Goal: Task Accomplishment & Management: Complete application form

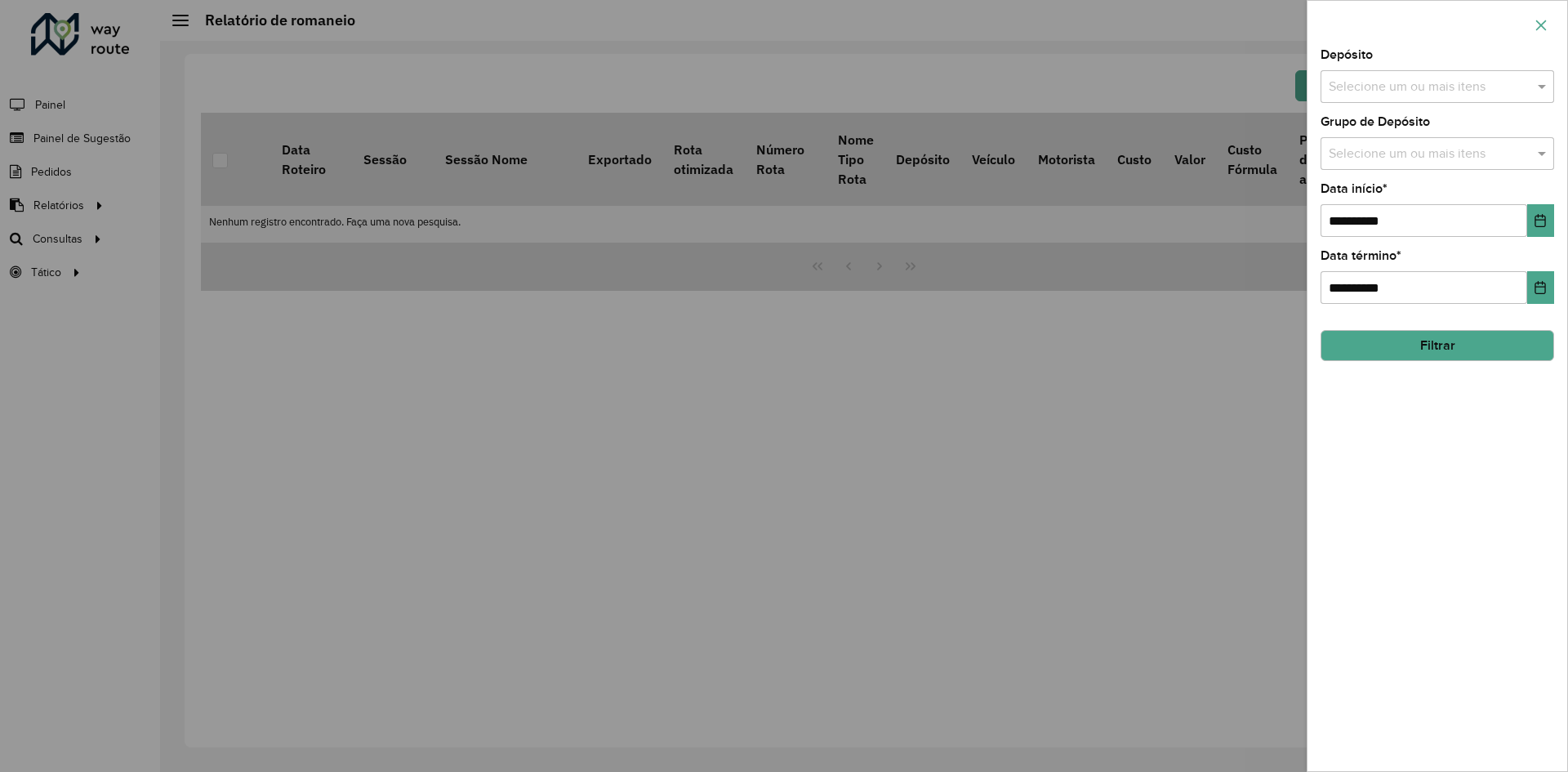
click at [1533, 18] on button "button" at bounding box center [1542, 26] width 26 height 26
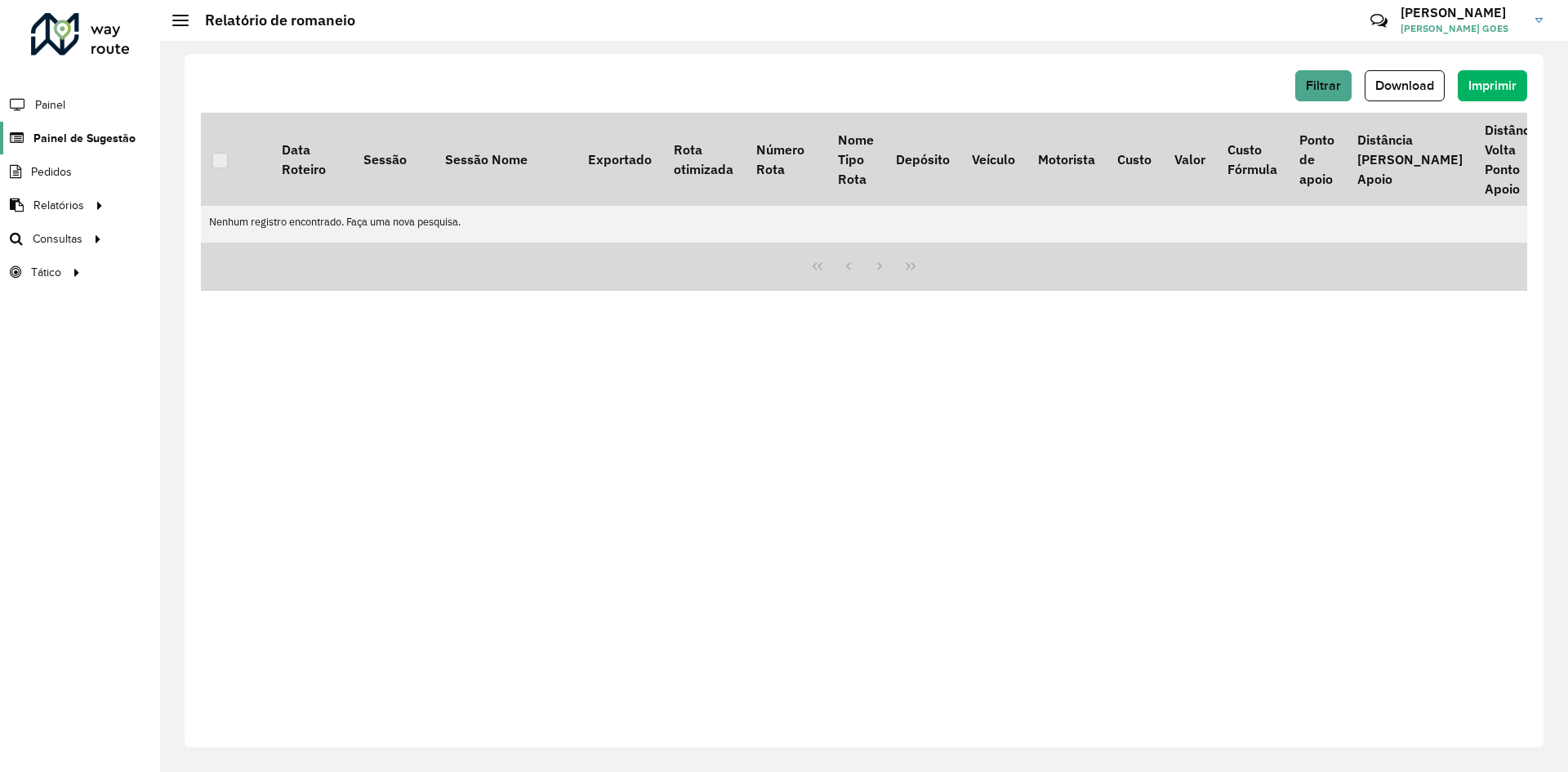
click at [60, 146] on span "Painel de Sugestão" at bounding box center [84, 138] width 102 height 17
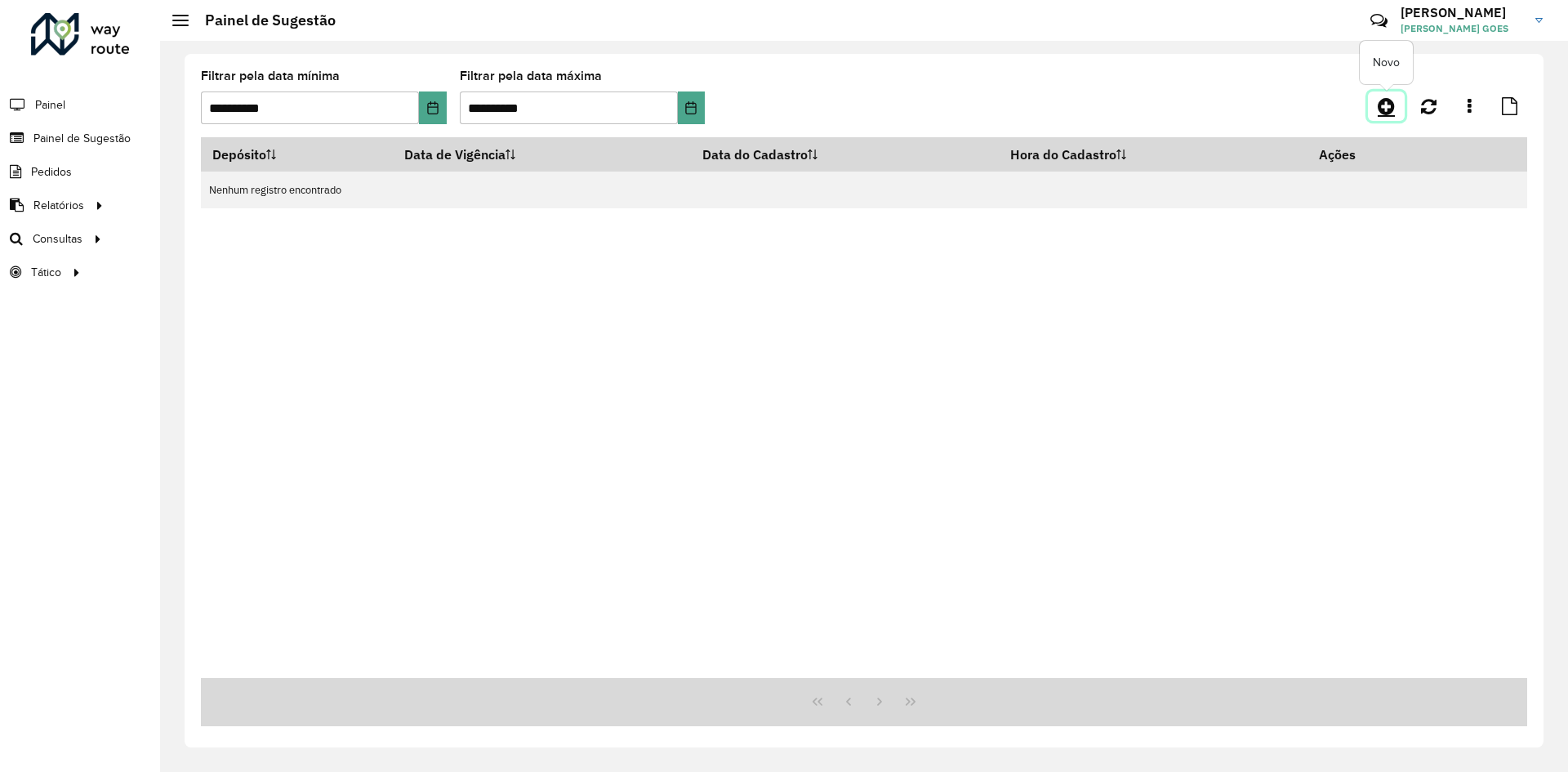
click at [1382, 103] on icon at bounding box center [1387, 106] width 17 height 20
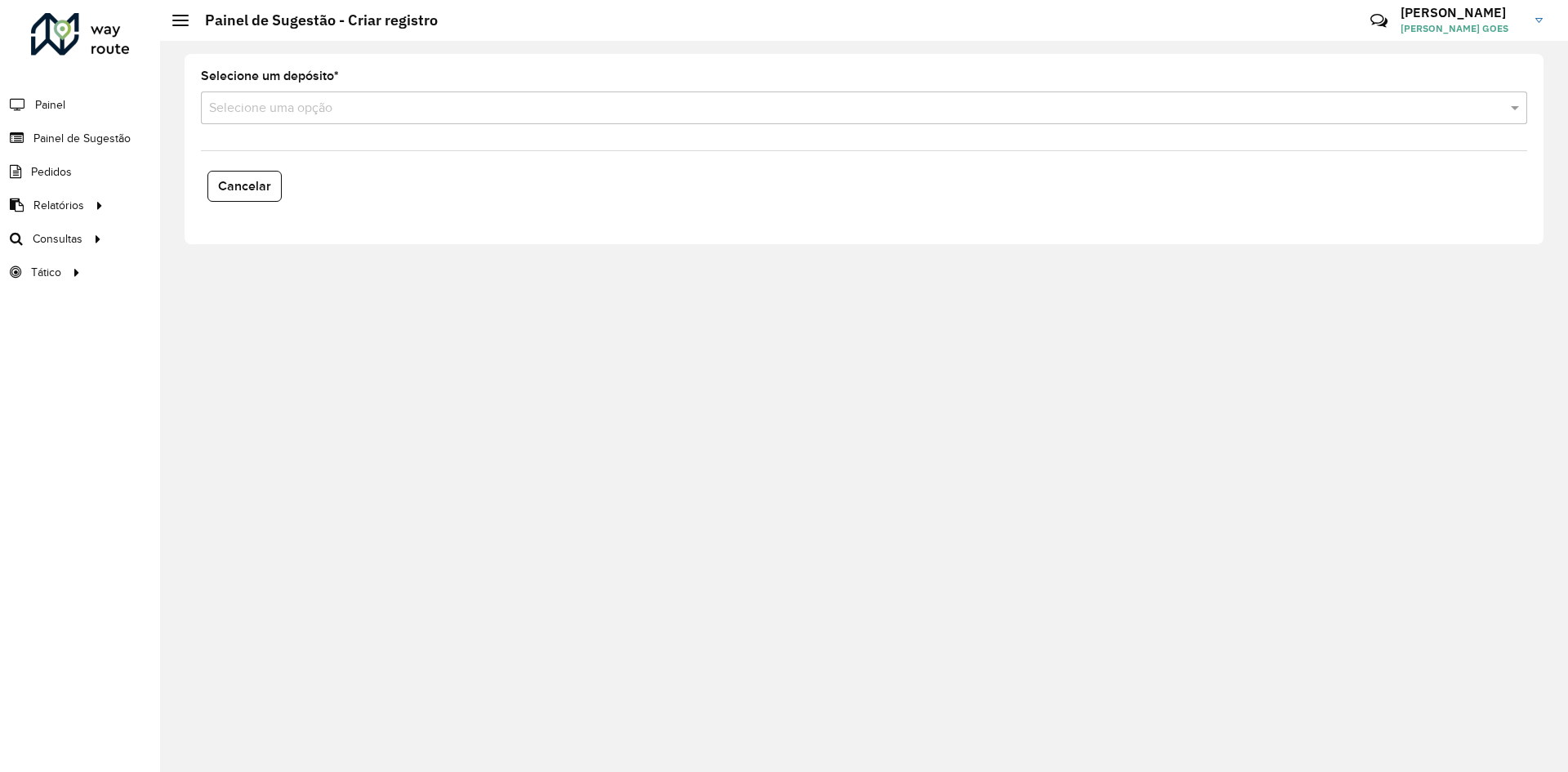
click at [280, 114] on input "text" at bounding box center [847, 109] width 1277 height 20
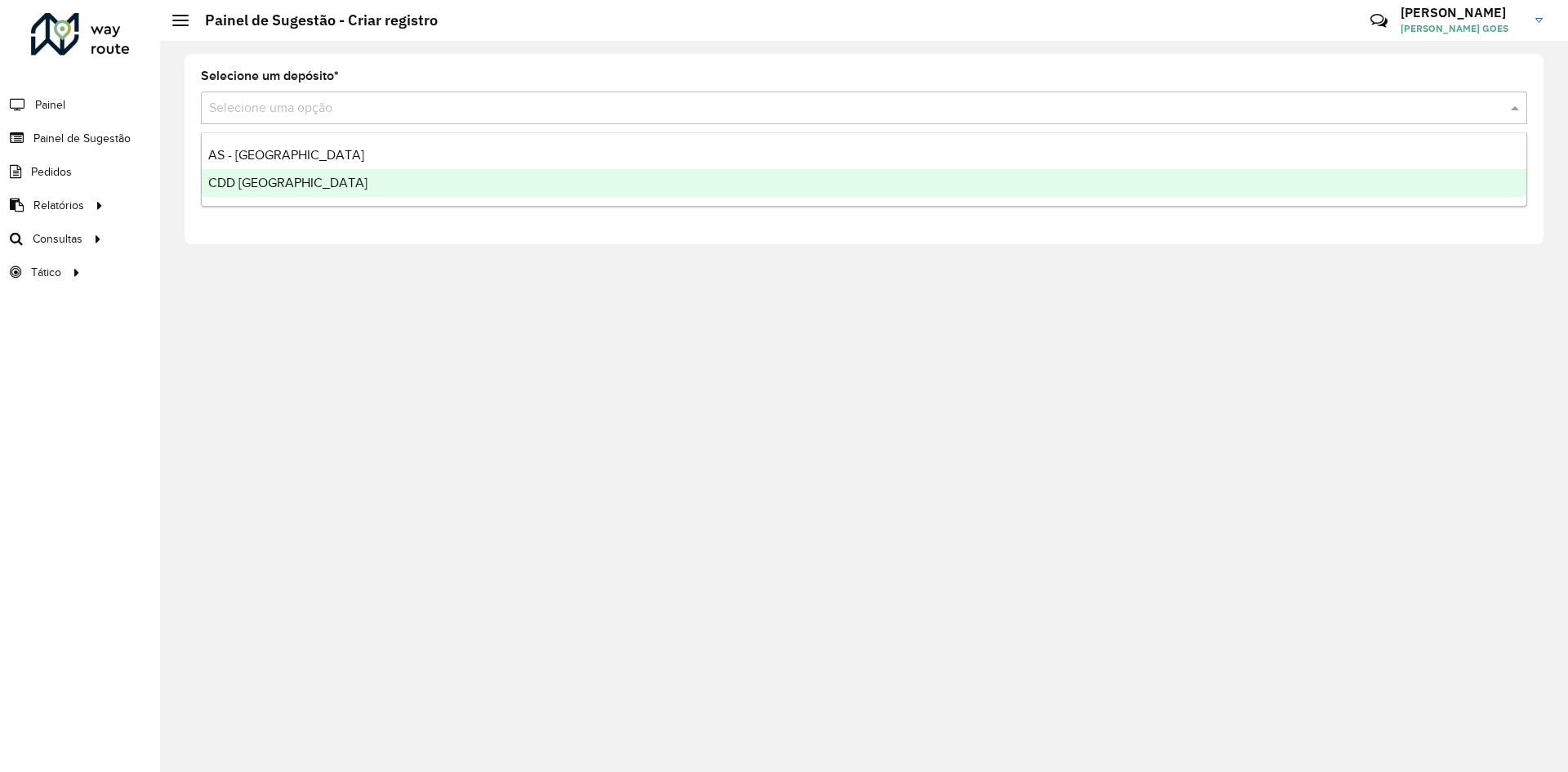
click at [288, 182] on span "CDD [GEOGRAPHIC_DATA]" at bounding box center [287, 182] width 160 height 14
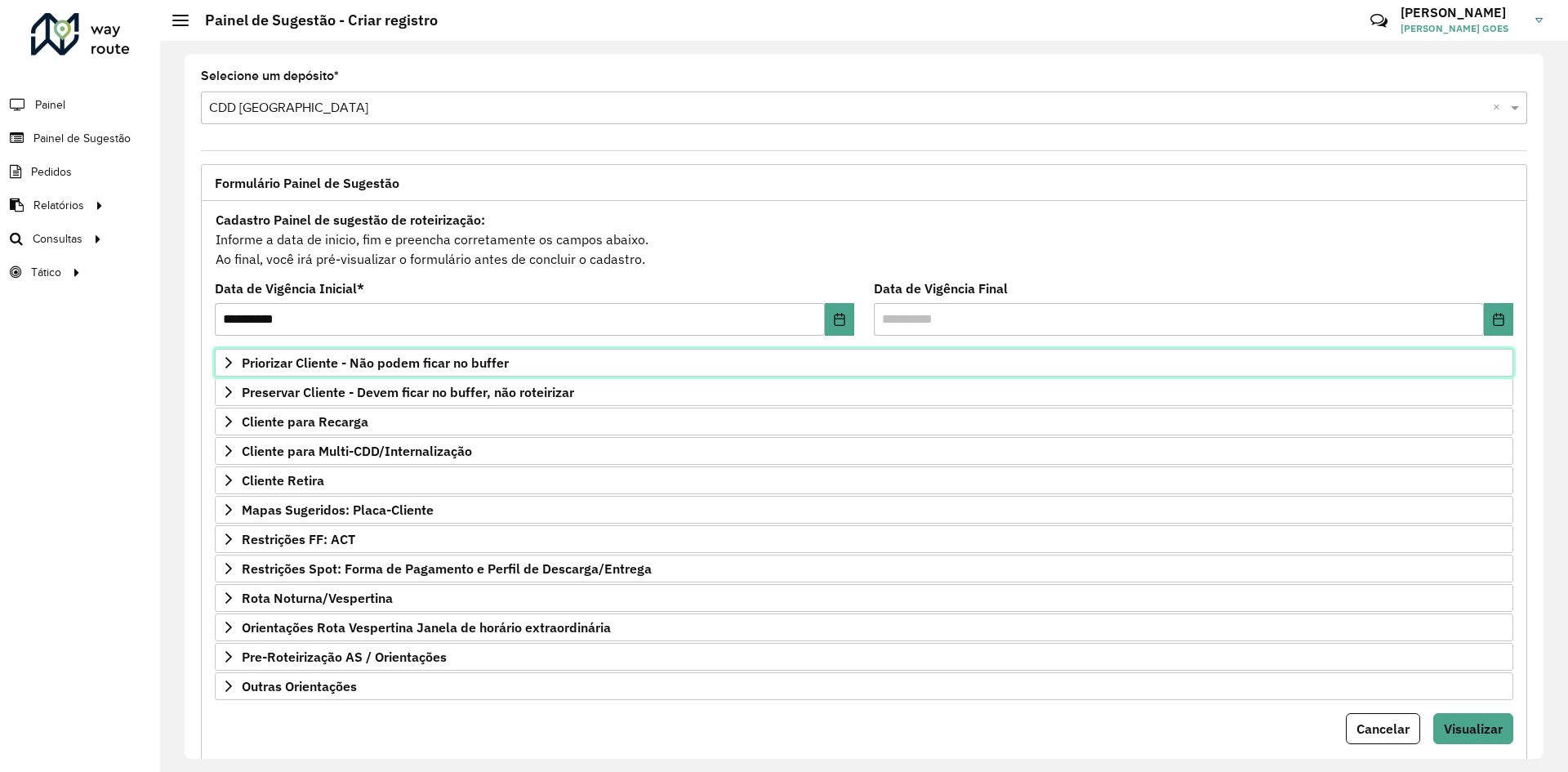
click at [420, 365] on span "Priorizar Cliente - Não podem ficar no buffer" at bounding box center [375, 363] width 267 height 13
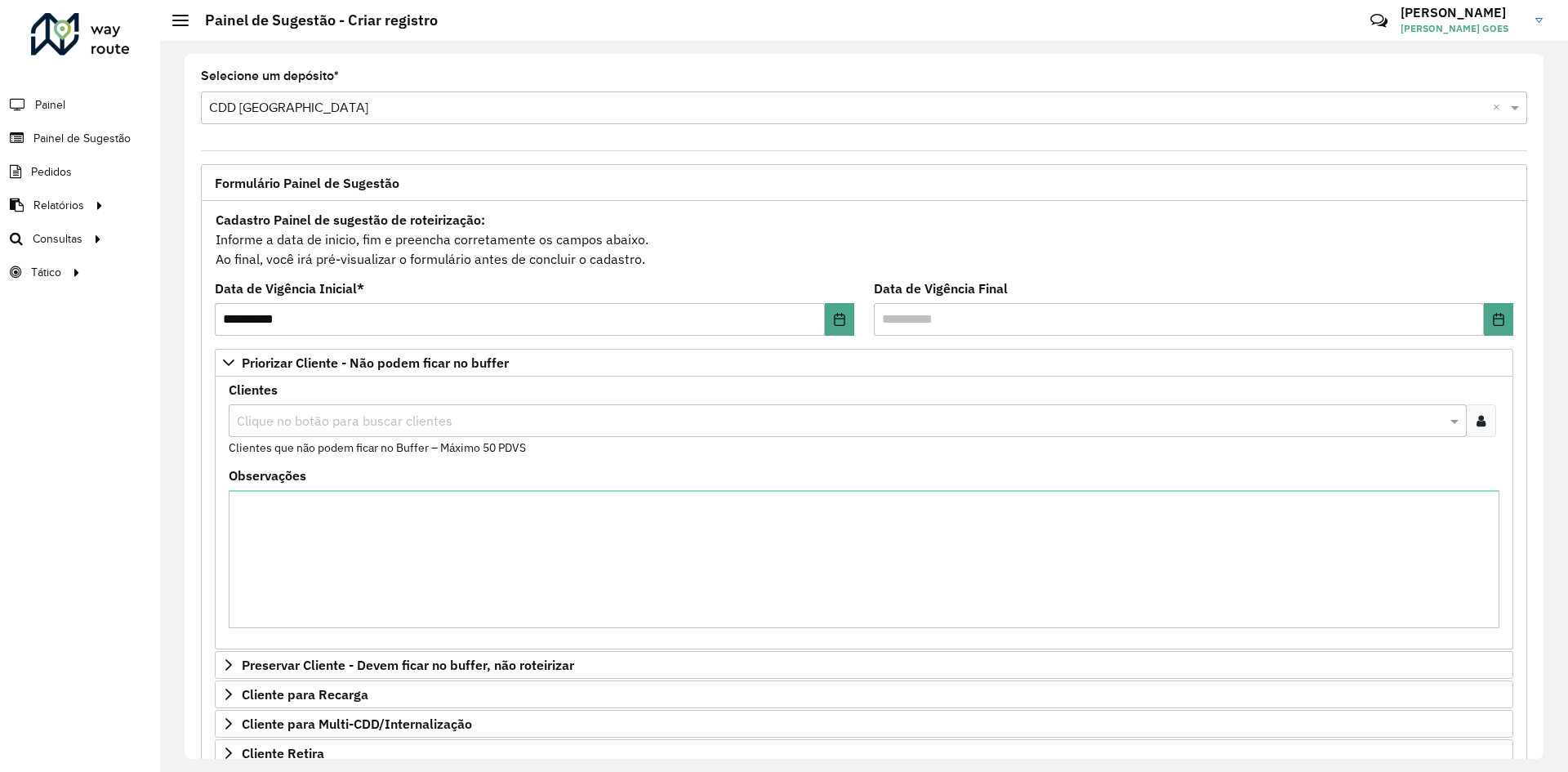
click at [422, 419] on input "text" at bounding box center [839, 421] width 1214 height 20
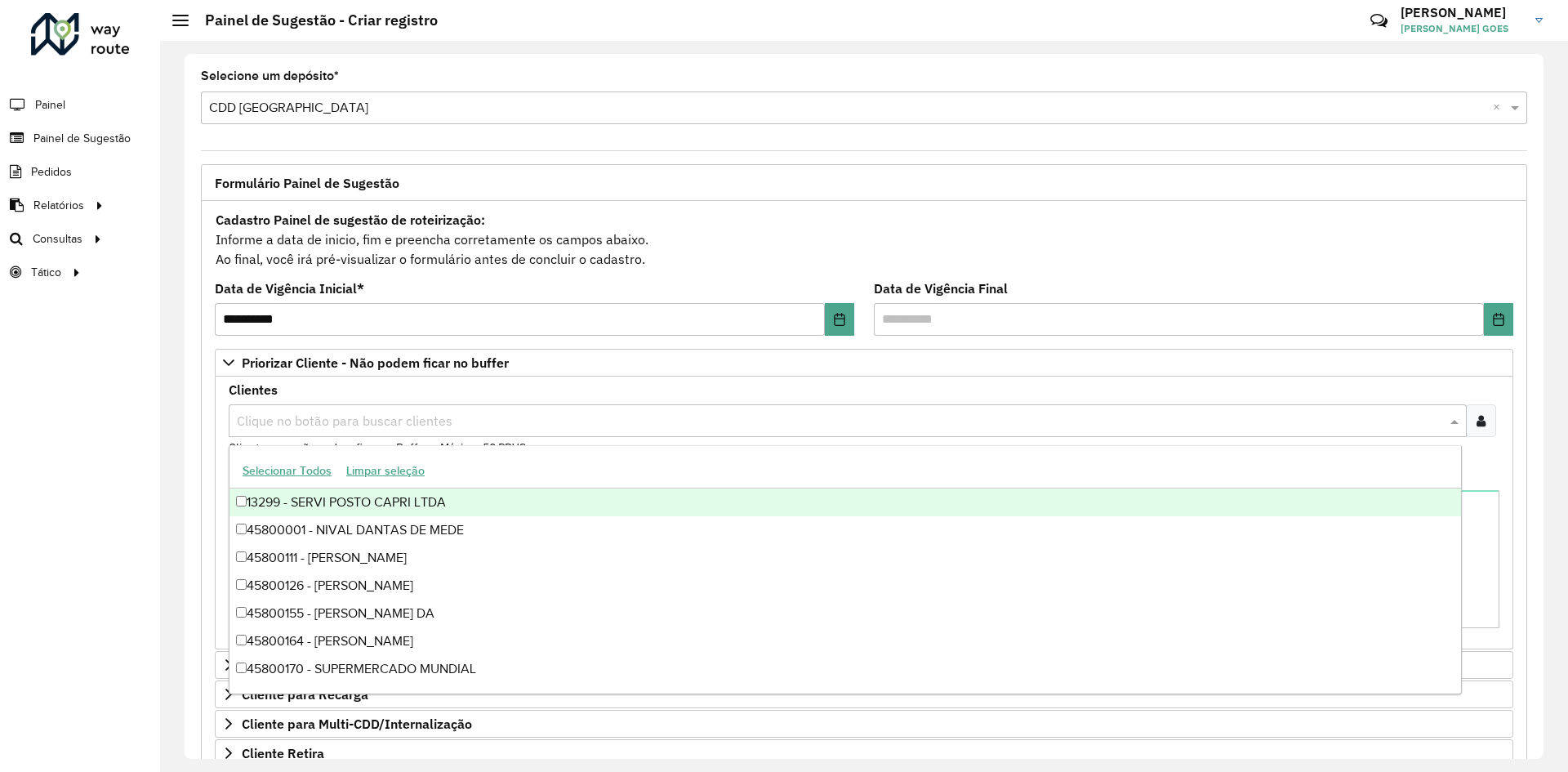
click at [1482, 426] on div at bounding box center [1481, 420] width 30 height 33
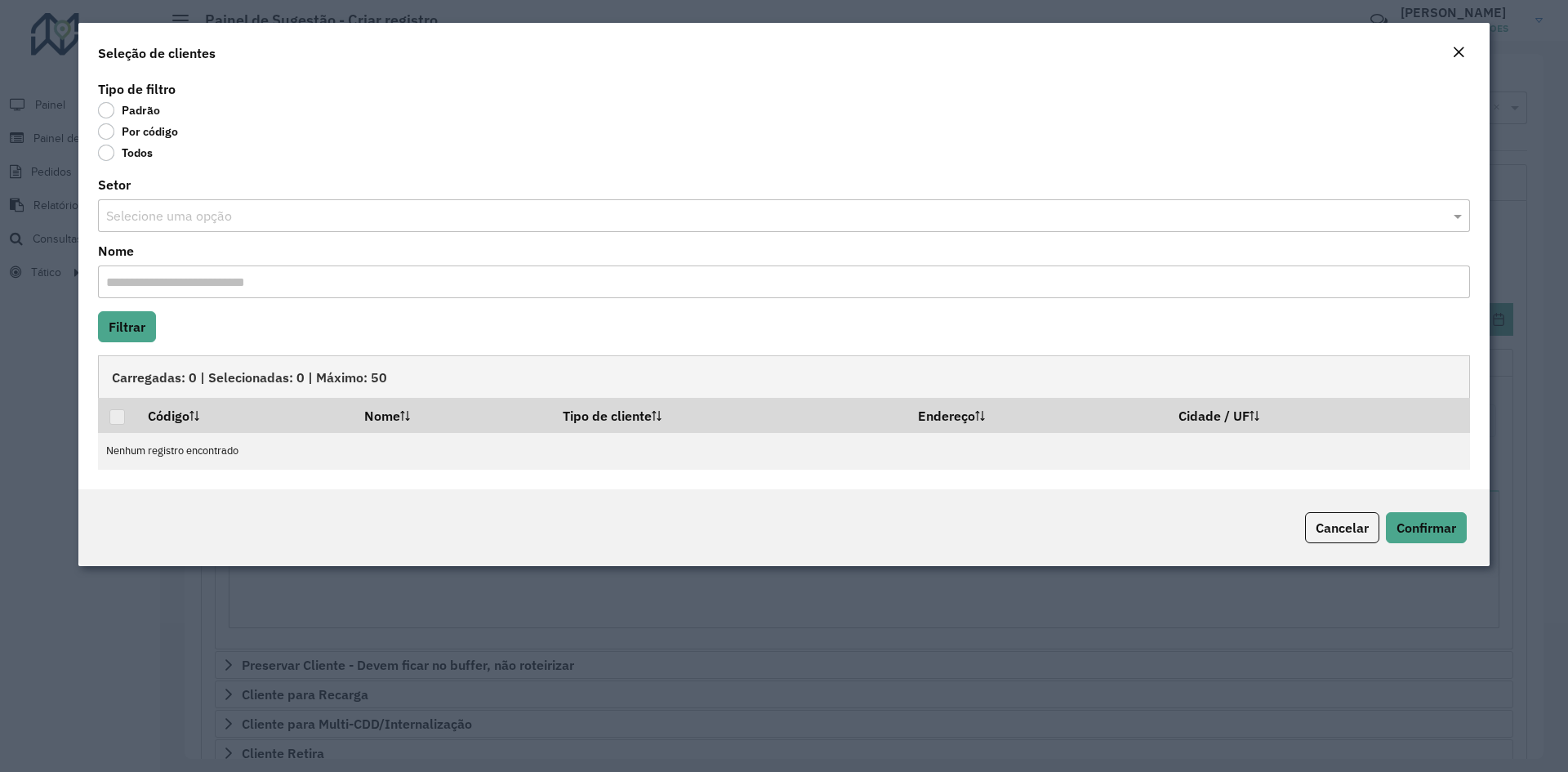
click at [106, 131] on label "Por código" at bounding box center [138, 130] width 80 height 16
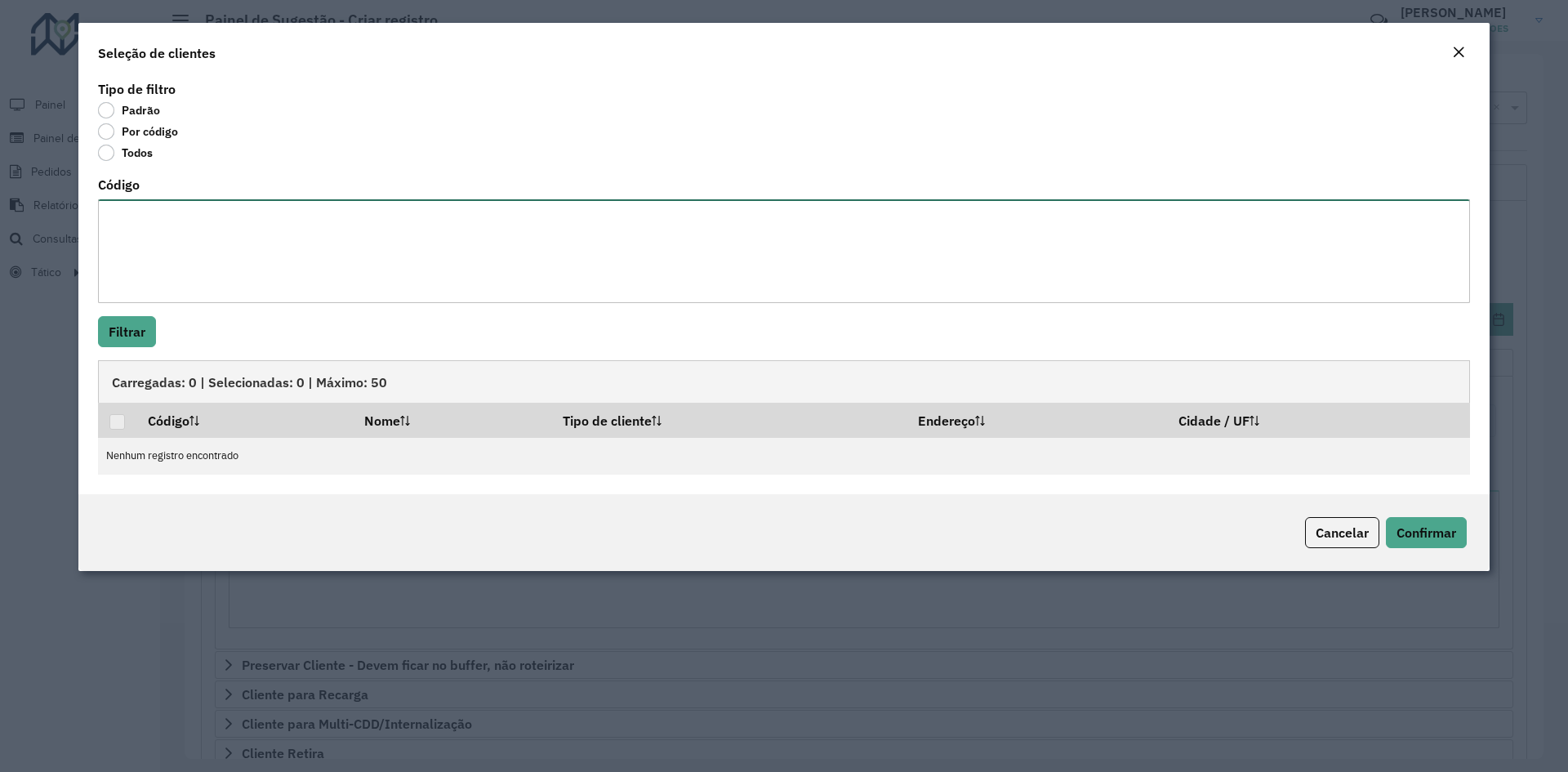
click at [184, 247] on textarea "Código" at bounding box center [784, 251] width 1372 height 104
paste textarea "***** ***** ***** ***** ***** ***** ***** ***** ***** *****"
type textarea "***** ***** ***** ***** ***** ***** ***** ***** ***** *****"
click at [136, 323] on button "Filtrar" at bounding box center [127, 331] width 58 height 31
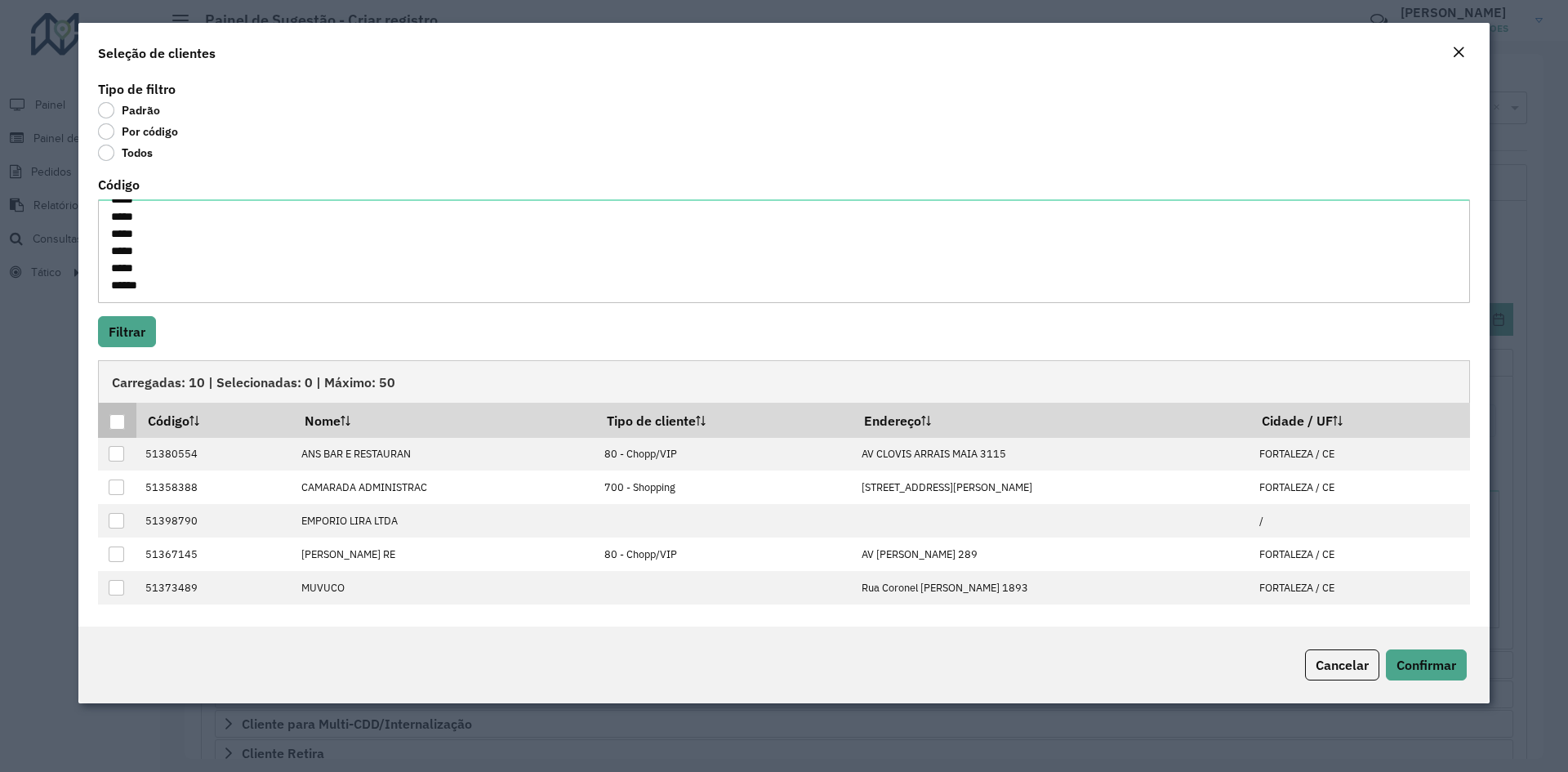
click at [124, 418] on div at bounding box center [117, 421] width 15 height 15
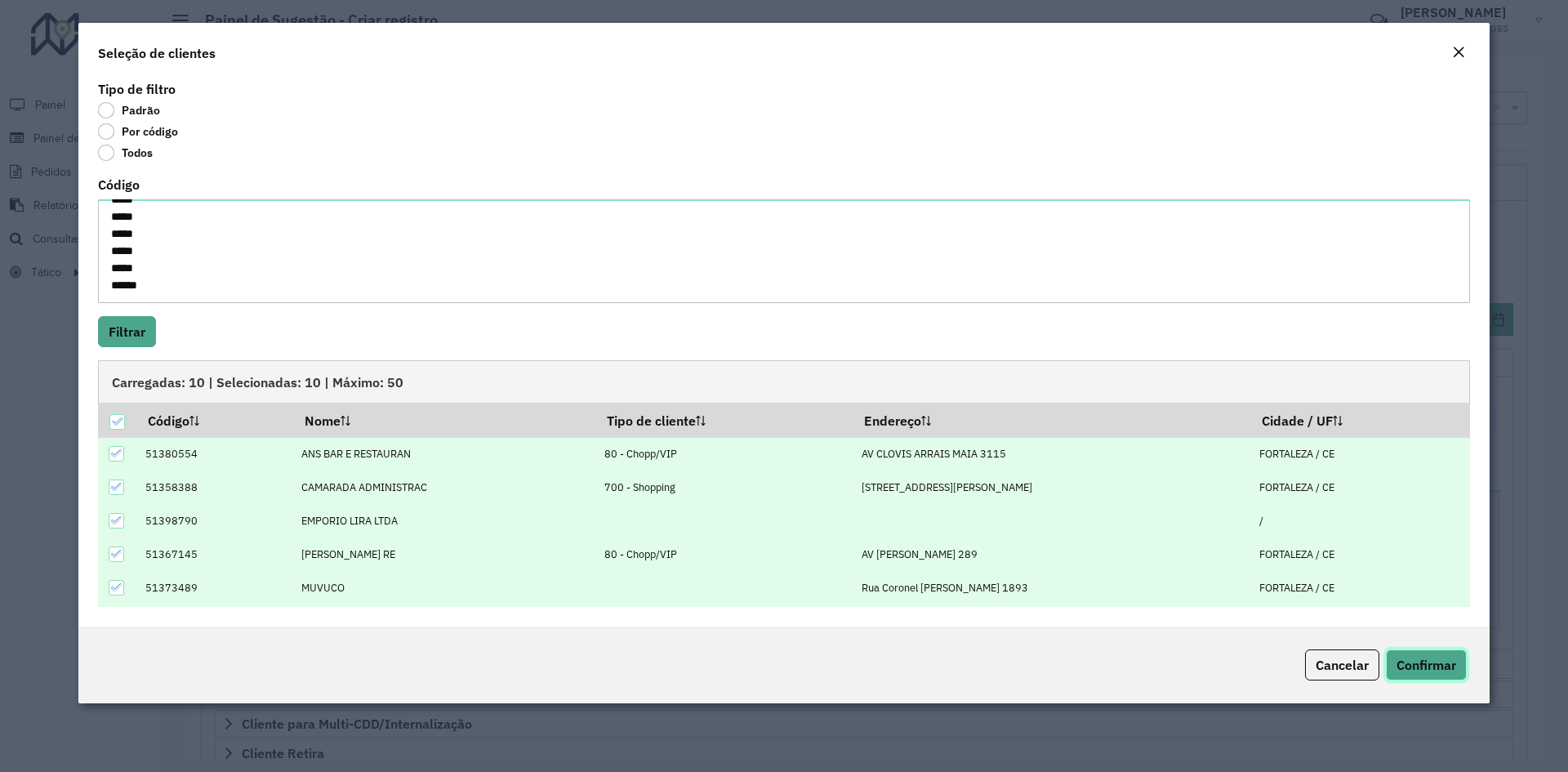
click at [1456, 669] on span "Confirmar" at bounding box center [1426, 664] width 60 height 16
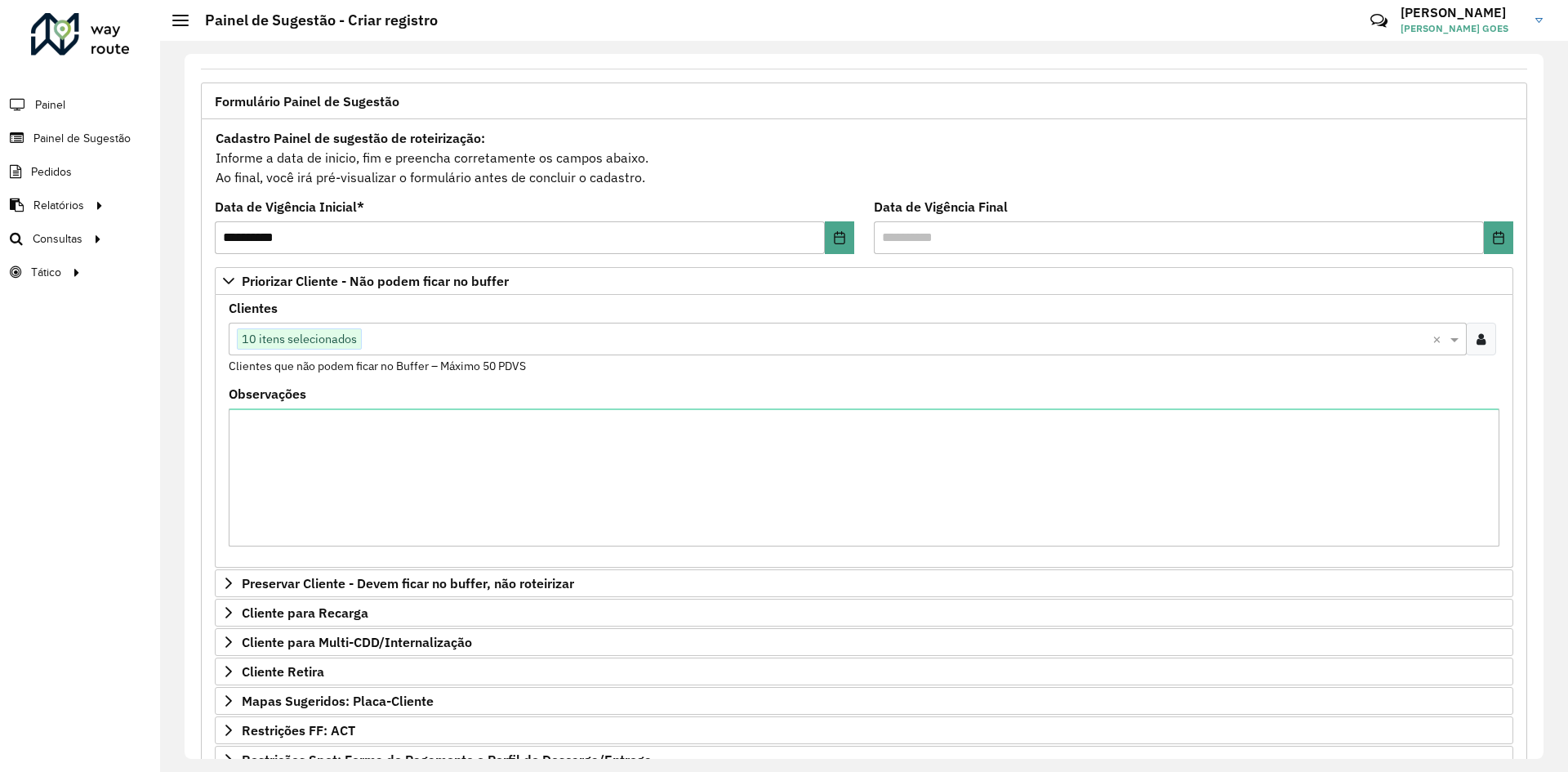
scroll to position [316, 0]
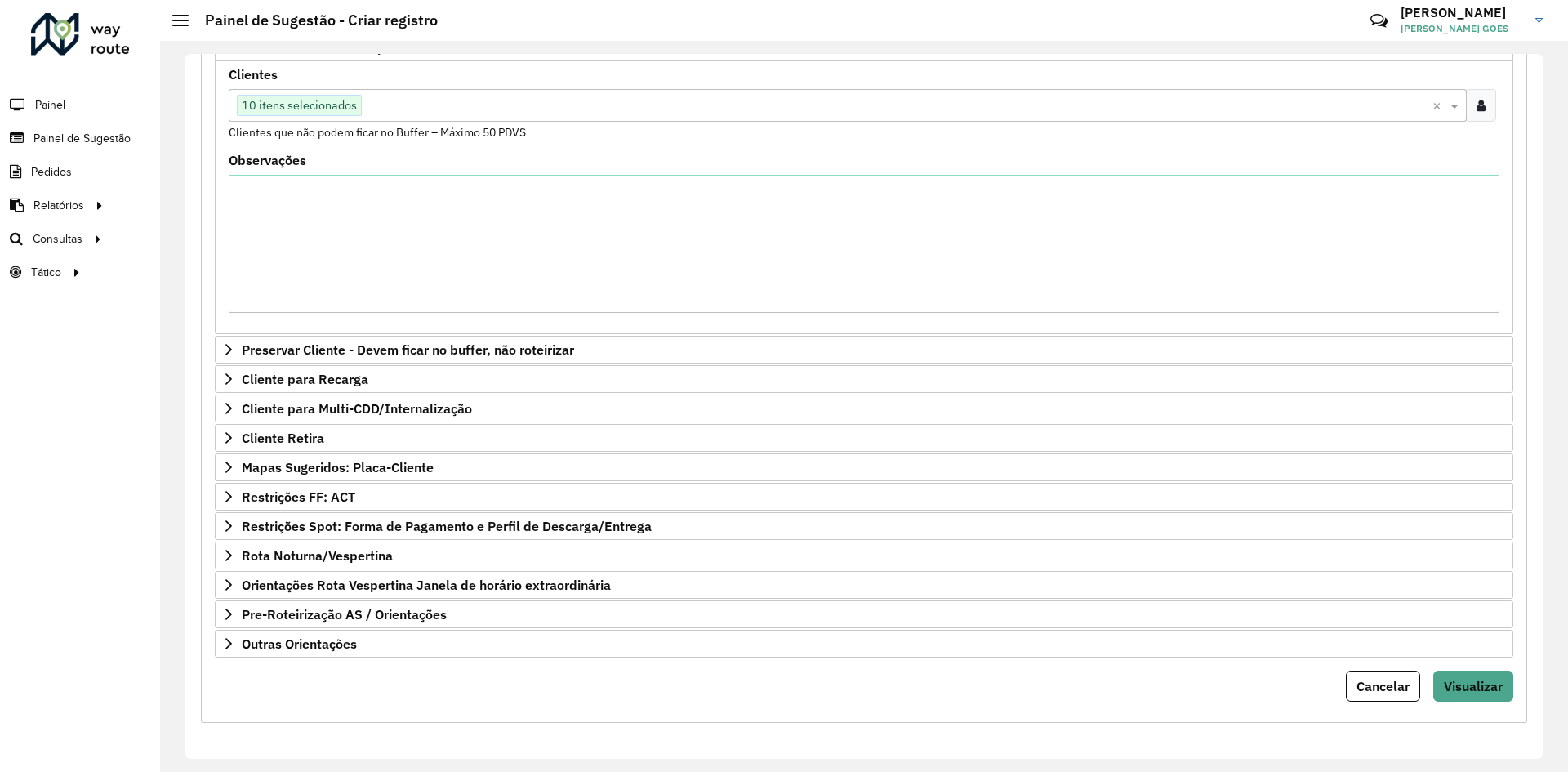
click at [1444, 704] on div "**********" at bounding box center [864, 304] width 1326 height 837
click at [1446, 694] on button "Visualizar" at bounding box center [1473, 685] width 80 height 31
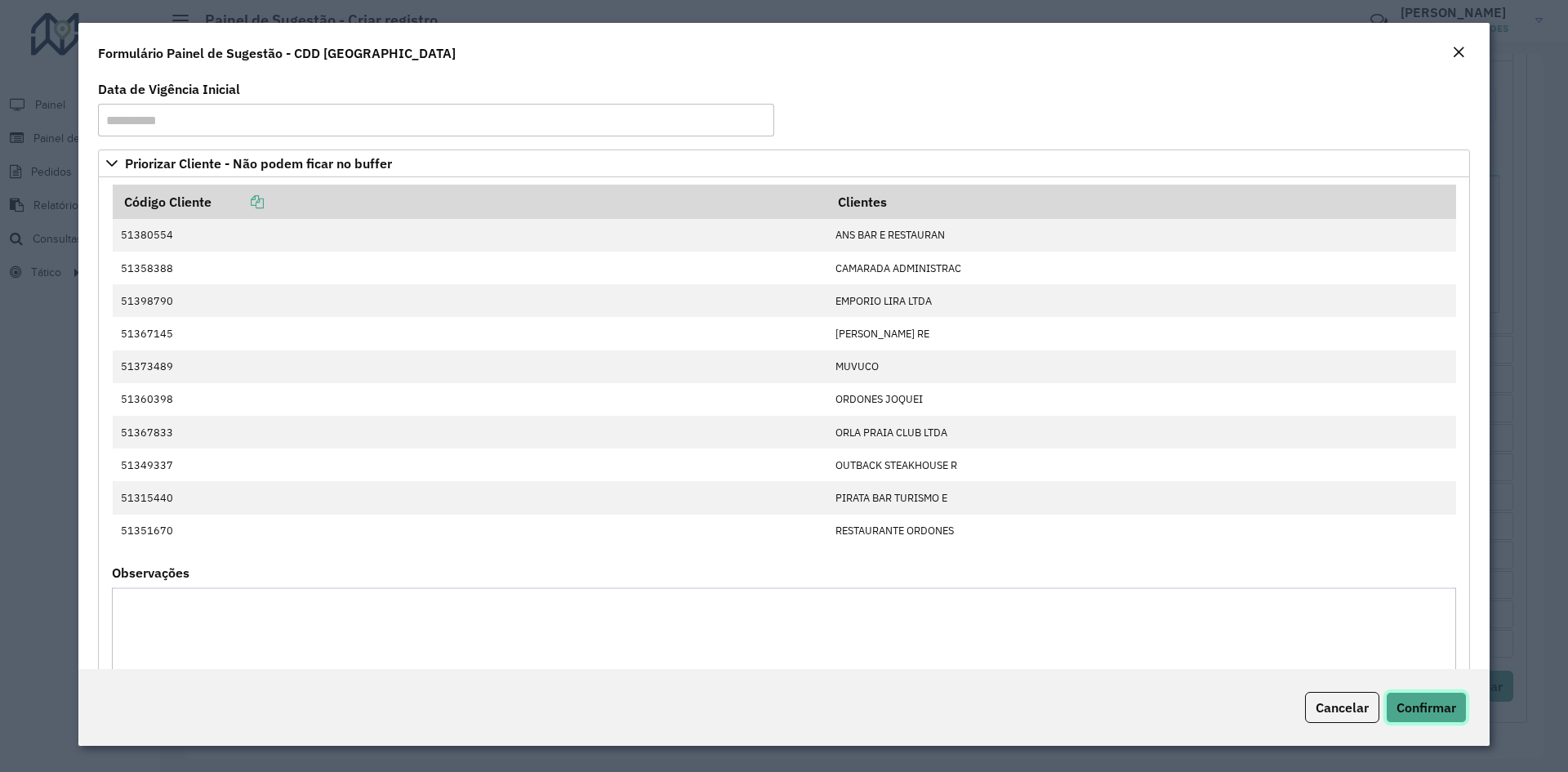
click at [1442, 716] on button "Confirmar" at bounding box center [1426, 707] width 81 height 31
